Goal: Transaction & Acquisition: Download file/media

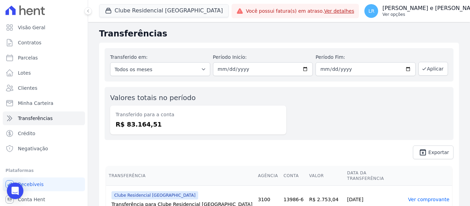
click at [448, 10] on p "[PERSON_NAME] e [PERSON_NAME]" at bounding box center [431, 8] width 98 height 7
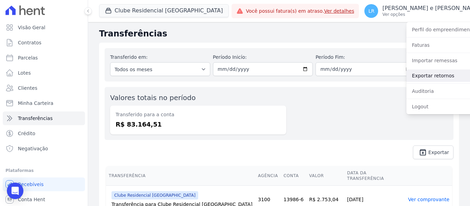
click at [407, 79] on link "Exportar retornos" at bounding box center [450, 75] width 88 height 12
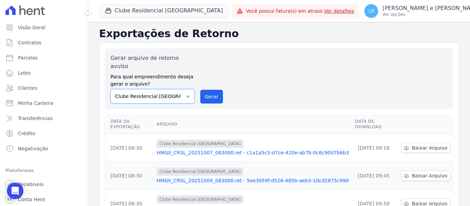
click at [183, 90] on select "Clube Residencial Saint Louis Condomínio Morada da [GEOGRAPHIC_DATA]" at bounding box center [152, 96] width 84 height 14
select select "0c6c7800-db90-42ed-9bce-4a47b6357579"
click at [110, 89] on select "Clube Residencial Saint Louis Condomínio Morada da Serra Vista das Serras" at bounding box center [152, 96] width 84 height 14
click at [212, 91] on button "Gerar" at bounding box center [211, 97] width 23 height 14
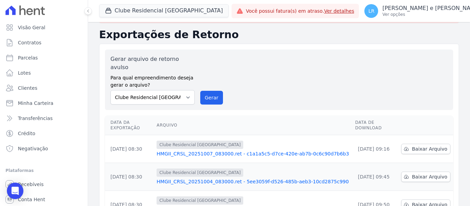
scroll to position [34, 0]
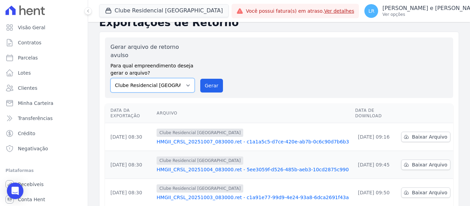
click at [178, 78] on select "Clube Residencial Saint Louis Condomínio Morada da Serra Vista das Serras" at bounding box center [152, 85] width 84 height 14
select select "3a5e45df-a393-4764-869f-22858142b12d"
click at [110, 78] on select "Clube Residencial Saint Louis Condomínio Morada da Serra Vista das Serras" at bounding box center [152, 85] width 84 height 14
click at [212, 79] on button "Gerar" at bounding box center [211, 86] width 23 height 14
click at [179, 78] on select "Clube Residencial Saint Louis Condomínio Morada da Serra Vista das Serras" at bounding box center [152, 85] width 84 height 14
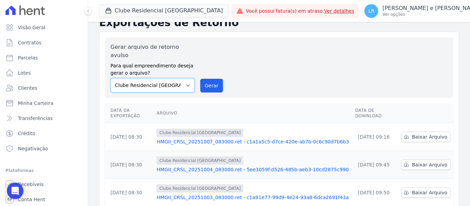
select select "0c6c7800-db90-42ed-9bce-4a47b6357579"
click at [110, 78] on select "Clube Residencial Saint Louis Condomínio Morada da Serra Vista das Serras" at bounding box center [152, 85] width 84 height 14
click at [208, 79] on button "Gerar" at bounding box center [211, 86] width 23 height 14
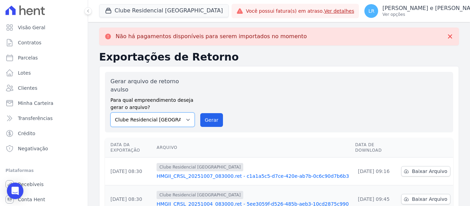
click at [179, 112] on select "Clube Residencial Saint Louis Condomínio Morada da Serra Vista das Serras" at bounding box center [152, 119] width 84 height 14
click at [110, 112] on select "Clube Residencial Saint Louis Condomínio Morada da Serra Vista das Serras" at bounding box center [152, 119] width 84 height 14
click at [212, 113] on button "Gerar" at bounding box center [211, 120] width 23 height 14
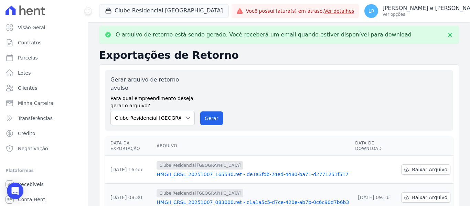
scroll to position [0, 0]
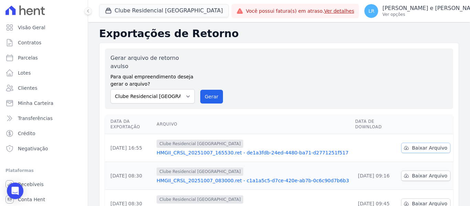
click at [430, 144] on span "Baixar Arquivo" at bounding box center [428, 147] width 35 height 7
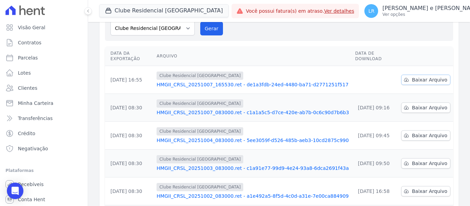
scroll to position [69, 0]
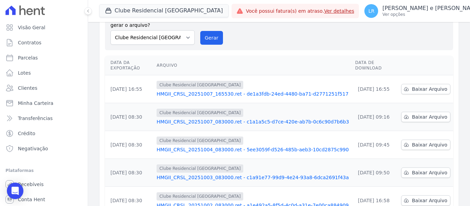
scroll to position [57, 0]
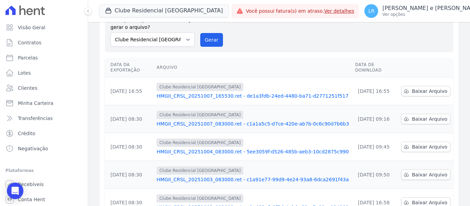
click at [324, 14] on link "Ver detalhes" at bounding box center [339, 10] width 30 height 5
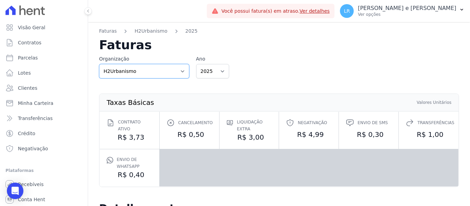
click at [176, 72] on select "H2Urbanismo" at bounding box center [144, 71] width 90 height 14
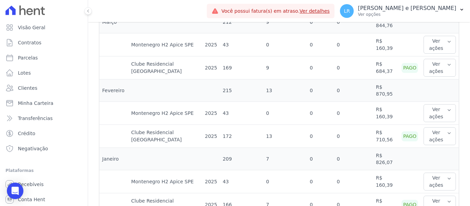
scroll to position [712, 0]
